Goal: Contribute content

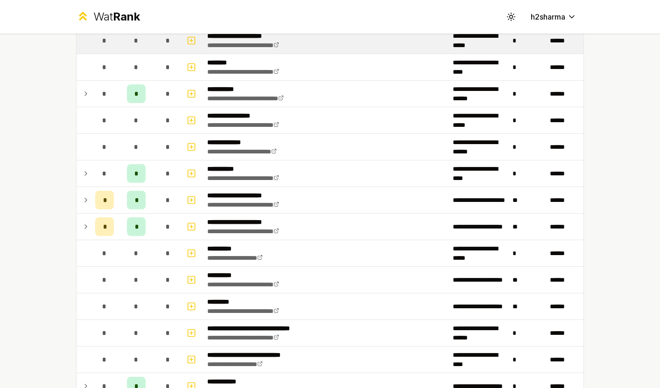
scroll to position [1071, 0]
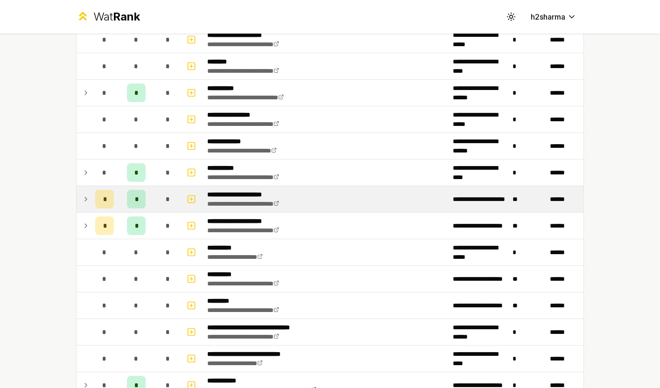
click at [90, 201] on td at bounding box center [84, 199] width 15 height 26
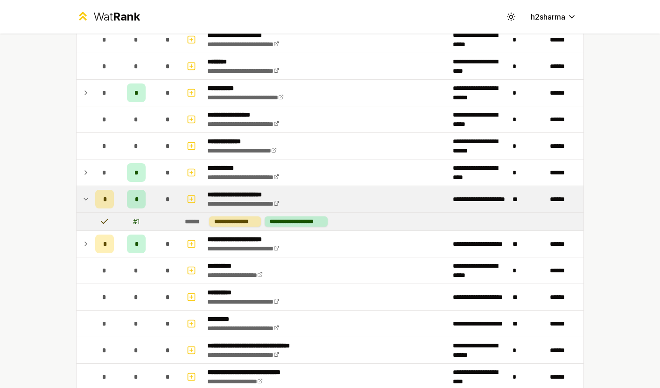
click at [86, 200] on icon at bounding box center [85, 199] width 7 height 11
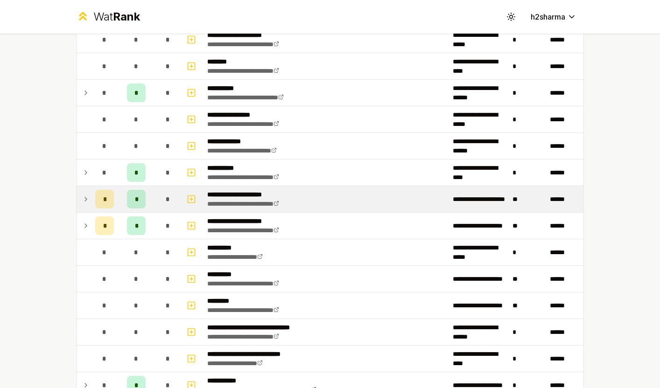
click at [86, 200] on icon at bounding box center [85, 199] width 7 height 11
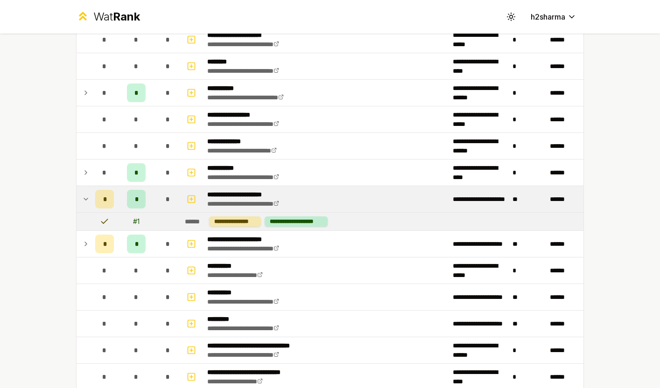
click at [87, 199] on icon at bounding box center [86, 199] width 4 height 2
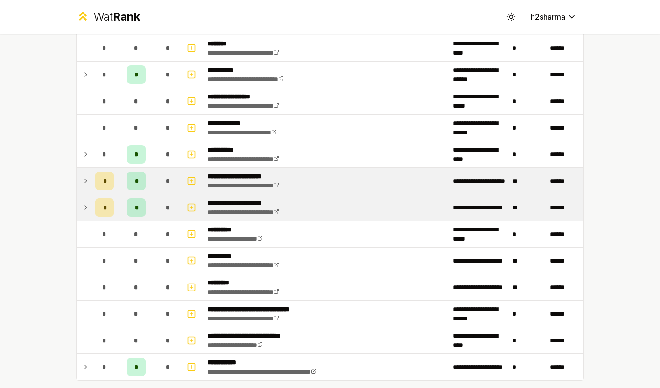
scroll to position [1140, 0]
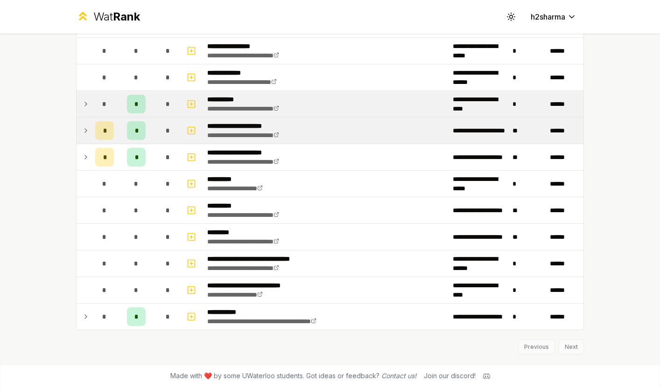
click at [82, 100] on icon at bounding box center [85, 103] width 7 height 11
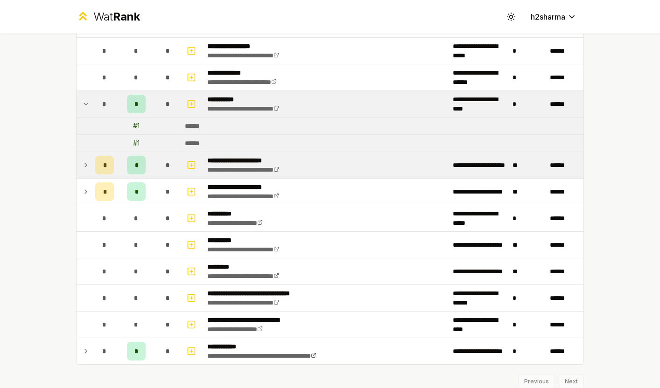
click at [84, 102] on icon at bounding box center [85, 103] width 7 height 11
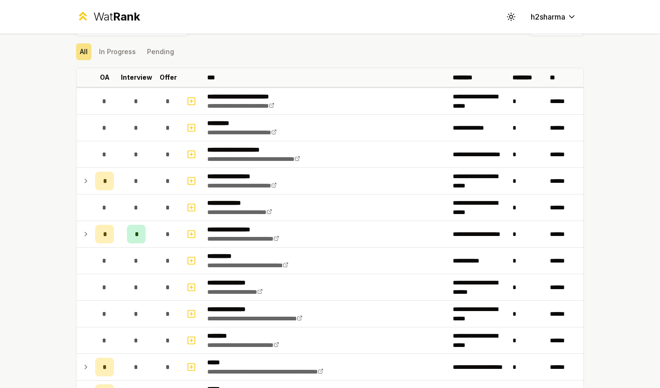
scroll to position [23, 0]
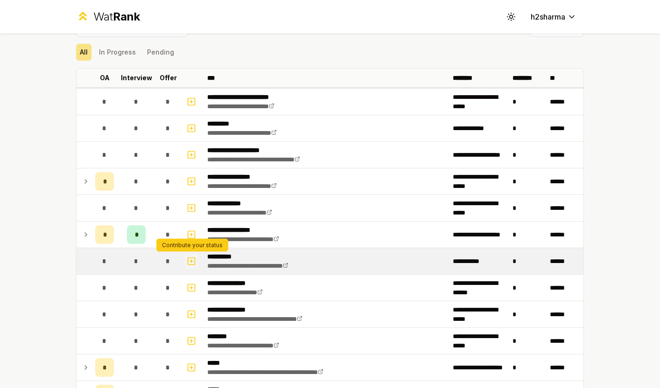
click at [193, 260] on icon "button" at bounding box center [191, 261] width 9 height 11
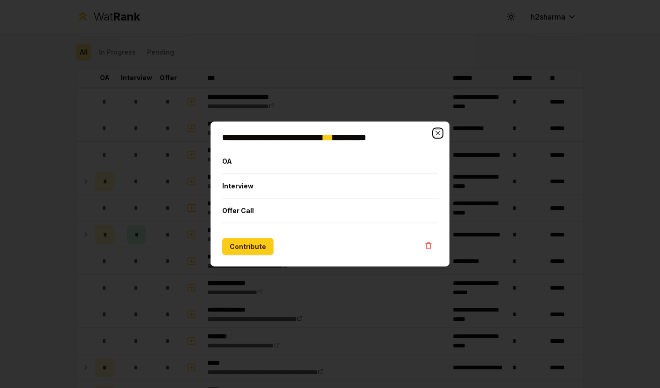
click at [436, 135] on icon "button" at bounding box center [437, 133] width 4 height 4
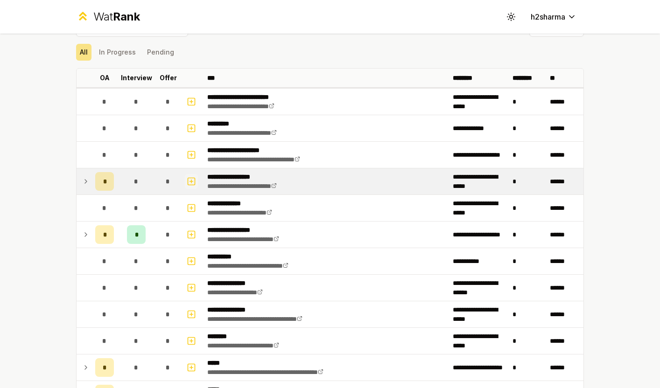
click at [191, 179] on icon "button" at bounding box center [191, 181] width 9 height 11
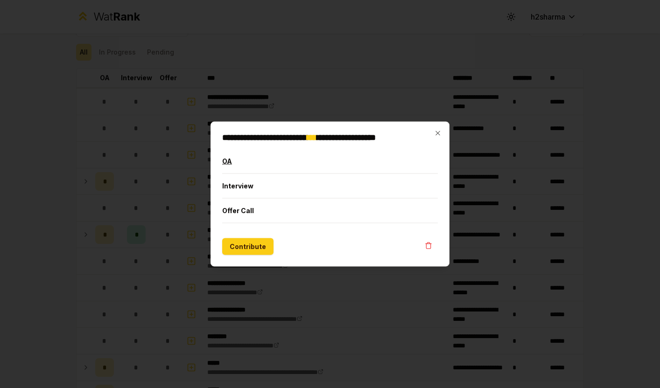
click at [237, 168] on button "OA" at bounding box center [330, 161] width 216 height 24
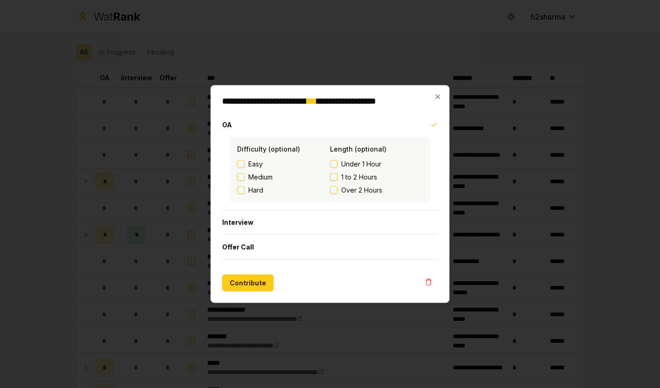
click at [336, 165] on button "Under 1 Hour" at bounding box center [333, 164] width 7 height 7
click at [336, 166] on button "Under 1 Hour" at bounding box center [333, 164] width 7 height 7
click at [265, 280] on button "Contribute" at bounding box center [247, 283] width 51 height 17
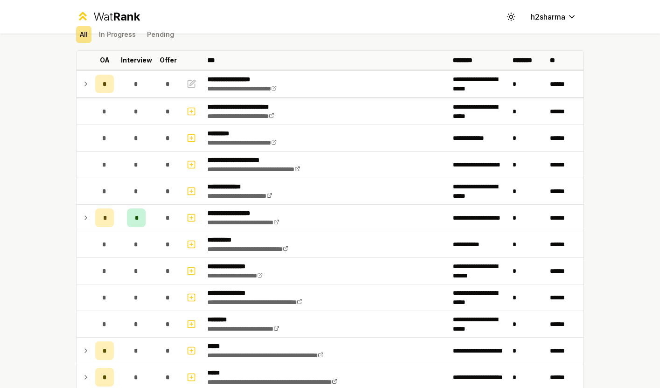
scroll to position [56, 0]
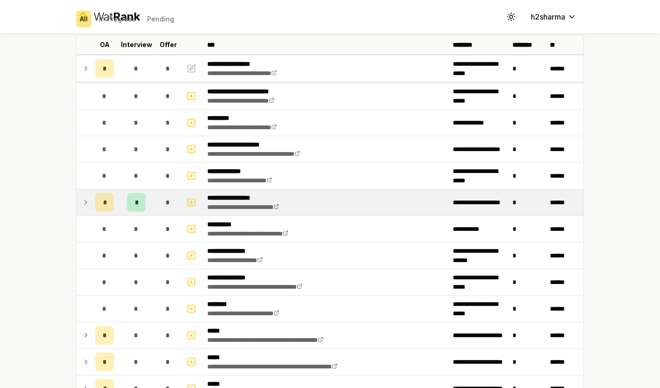
click at [88, 204] on icon at bounding box center [85, 202] width 7 height 11
